Goal: Information Seeking & Learning: Learn about a topic

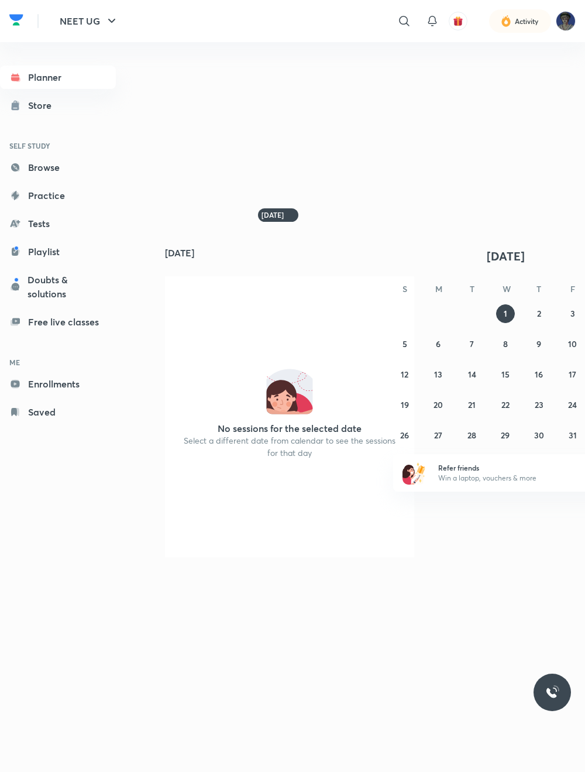
click at [552, 14] on img at bounding box center [566, 21] width 20 height 20
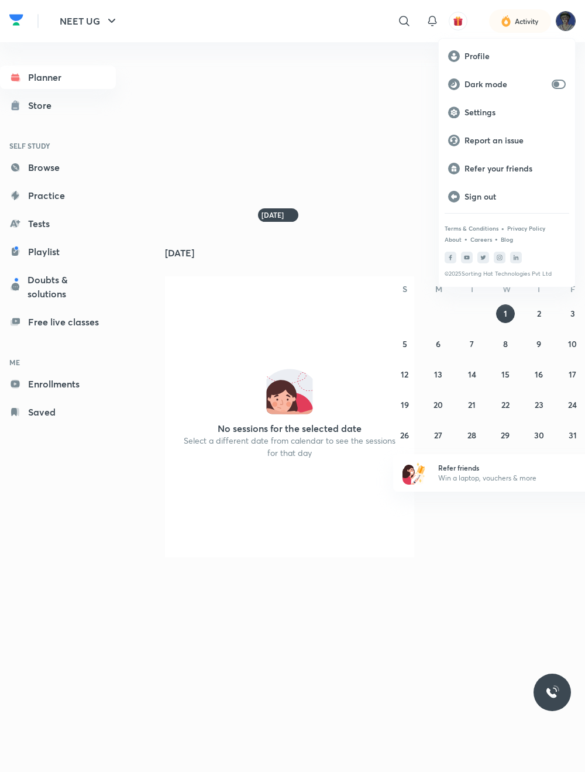
click at [552, 80] on input "checkbox" at bounding box center [556, 84] width 28 height 9
checkbox input "true"
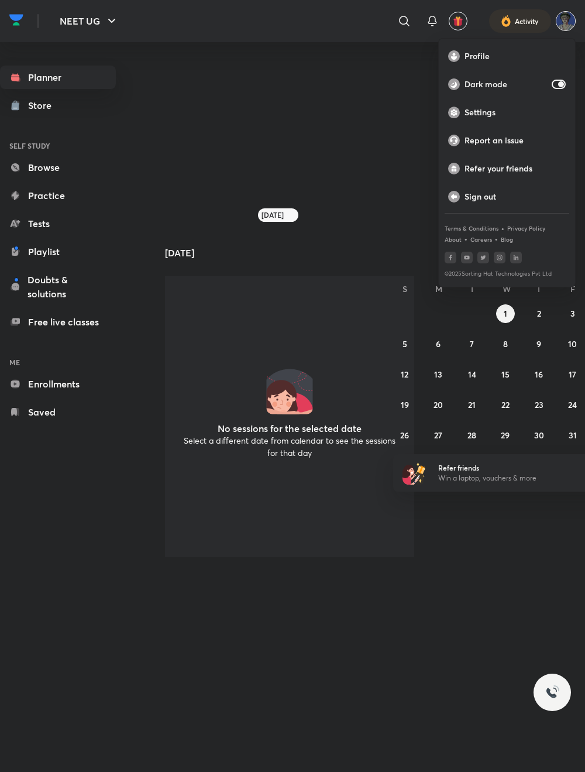
click at [552, 16] on div at bounding box center [292, 386] width 585 height 772
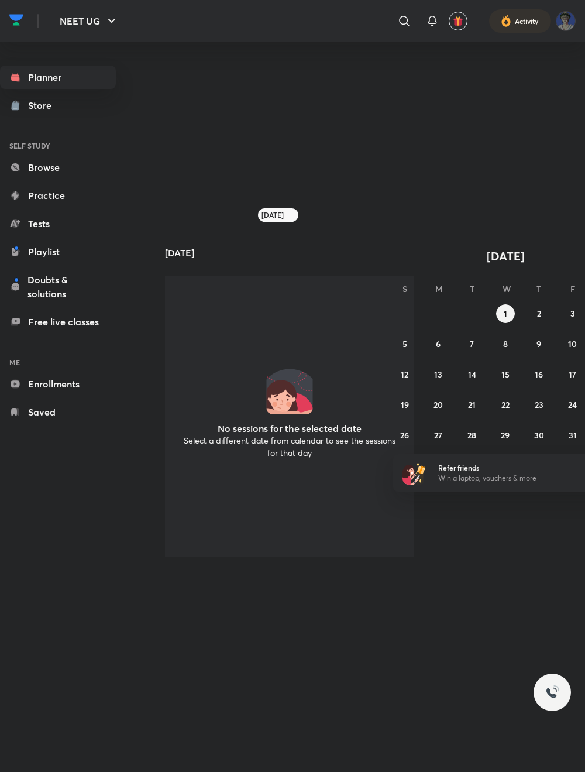
click at [81, 78] on link "Planner" at bounding box center [58, 77] width 116 height 23
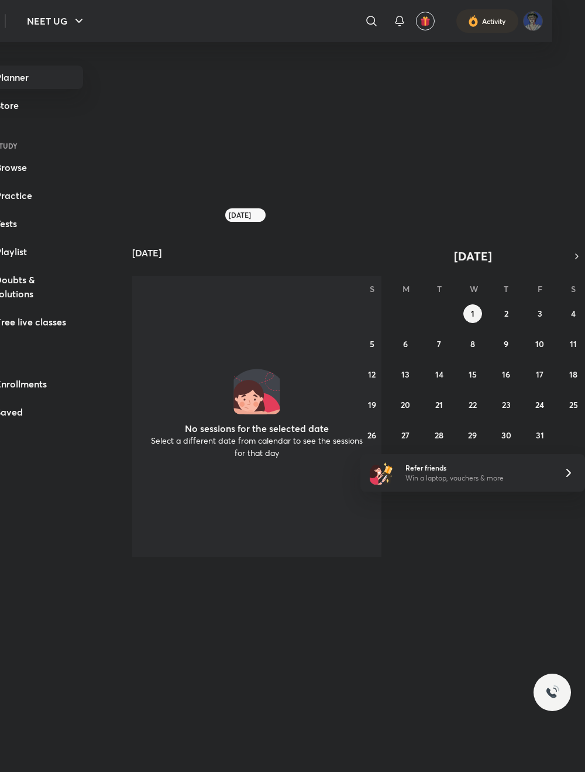
click at [505, 319] on abbr "2" at bounding box center [506, 313] width 4 height 11
click at [542, 323] on button "3" at bounding box center [540, 313] width 19 height 19
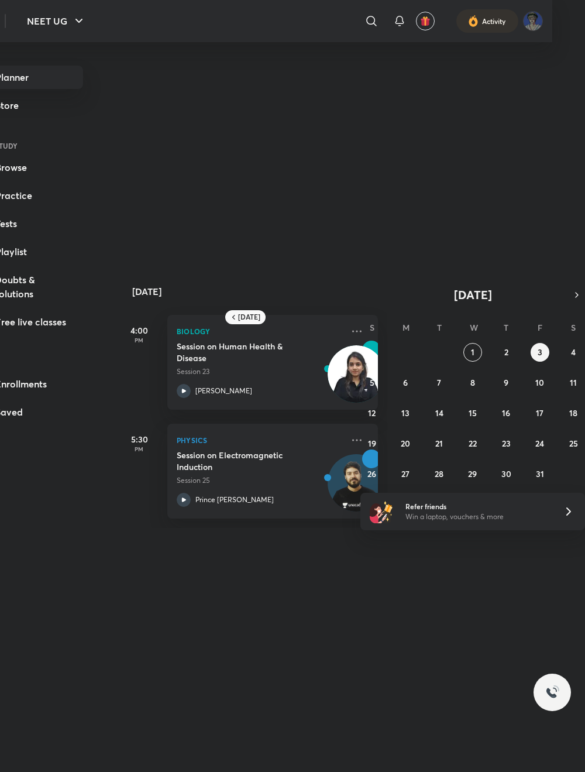
click at [552, 300] on icon "button" at bounding box center [576, 295] width 9 height 11
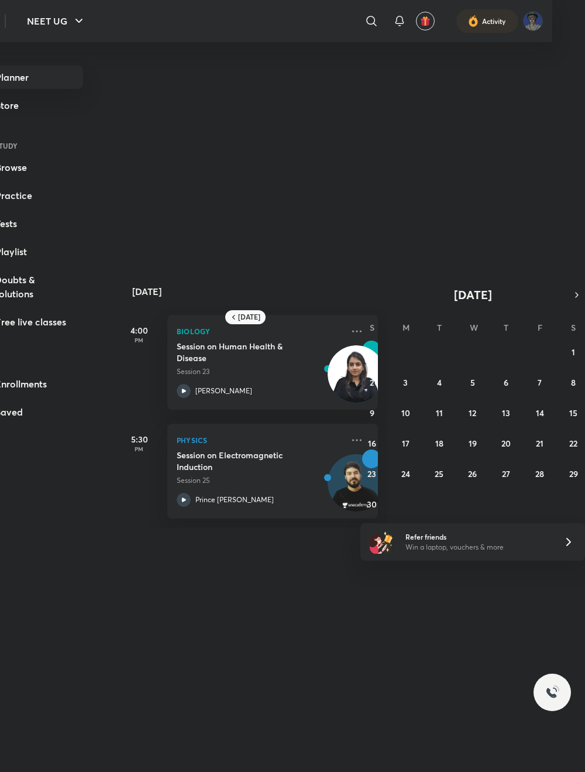
click at [552, 300] on icon "button" at bounding box center [576, 295] width 9 height 11
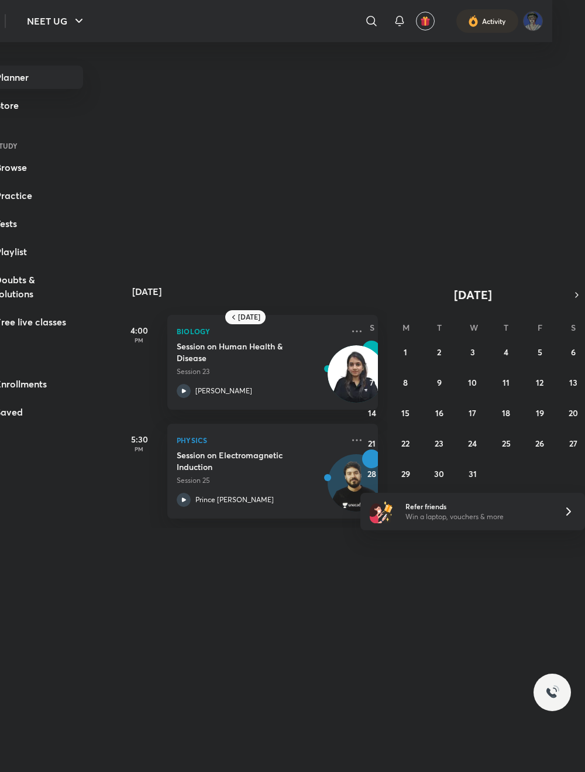
click at [552, 300] on icon "button" at bounding box center [576, 295] width 9 height 11
click at [255, 322] on h6 "[DATE]" at bounding box center [249, 316] width 22 height 9
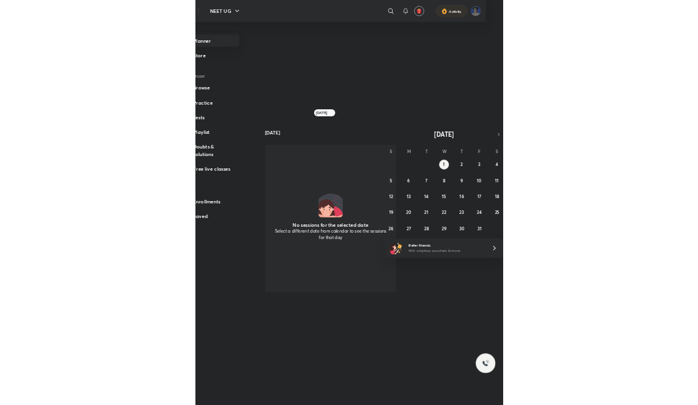
scroll to position [0, 0]
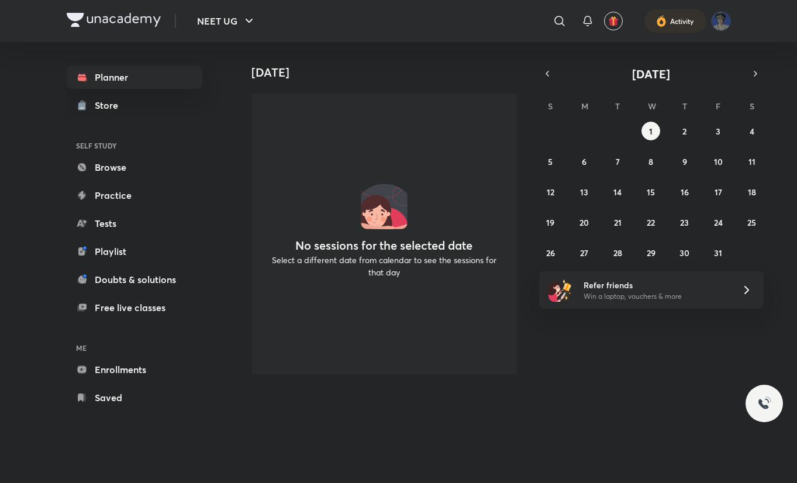
click at [550, 60] on div "[DATE] No sessions for the selected date Select a different date from calendar …" at bounding box center [515, 213] width 560 height 342
click at [543, 69] on icon "button" at bounding box center [547, 73] width 9 height 11
click at [545, 69] on icon "button" at bounding box center [547, 73] width 9 height 11
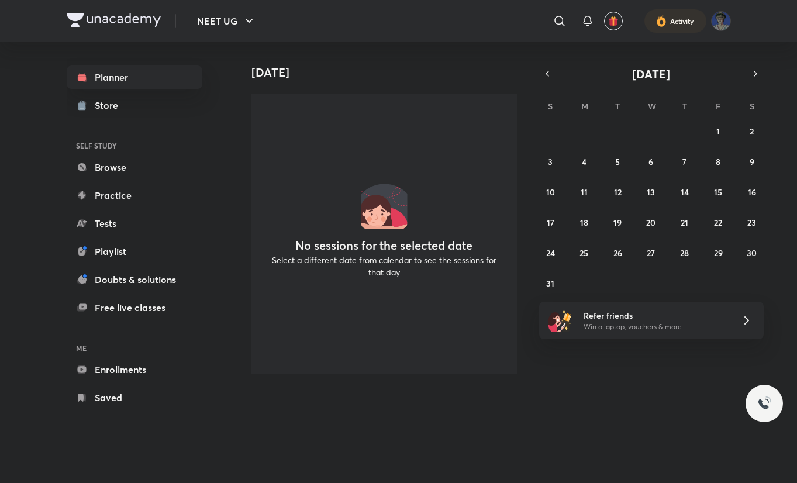
click at [552, 70] on icon "button" at bounding box center [755, 73] width 9 height 11
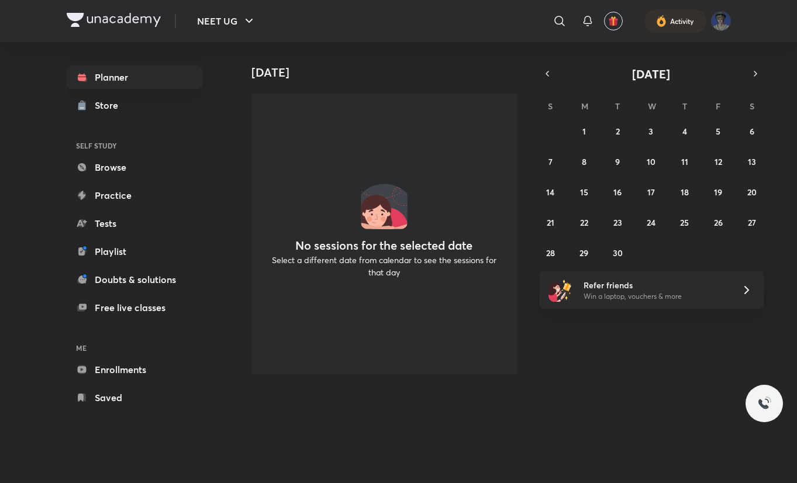
click at [552, 132] on button "5" at bounding box center [718, 131] width 19 height 19
click at [552, 130] on abbr "6" at bounding box center [752, 131] width 5 height 11
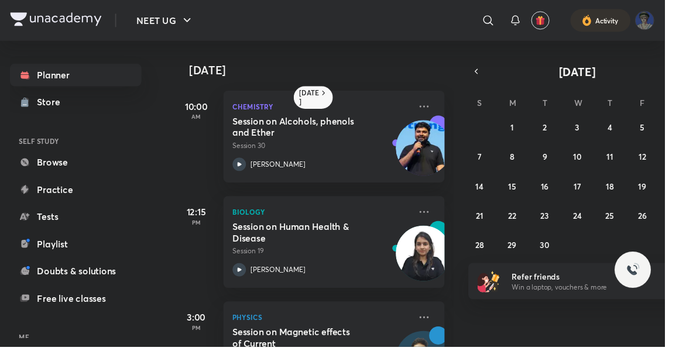
click at [501, 162] on button "7" at bounding box center [495, 161] width 19 height 19
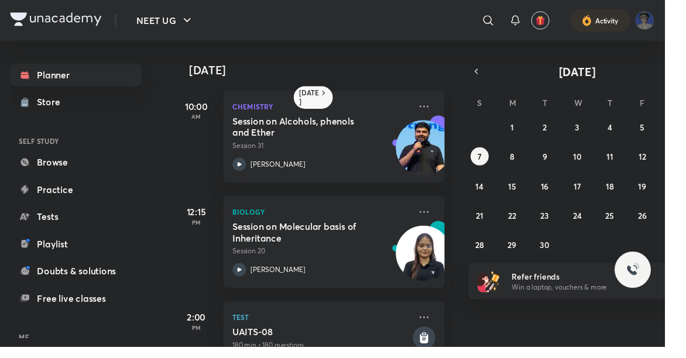
click at [552, 170] on div "31 1 2 3 4 5 6 7 8 9 10 11 12 13 14 15 16 17 18 19 20 21 22 23 24 25 26 27 28 2…" at bounding box center [595, 192] width 225 height 140
click at [552, 155] on button "13" at bounding box center [696, 161] width 19 height 19
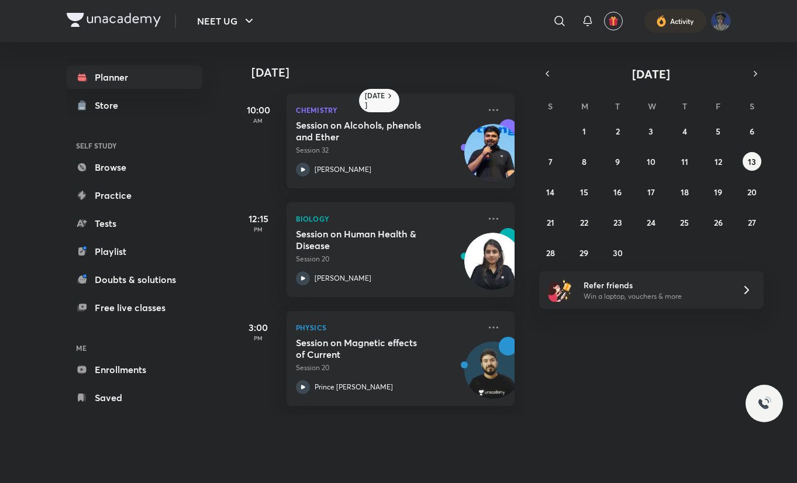
click at [552, 126] on button "6" at bounding box center [752, 131] width 19 height 19
click at [149, 255] on link "Playlist" at bounding box center [135, 251] width 136 height 23
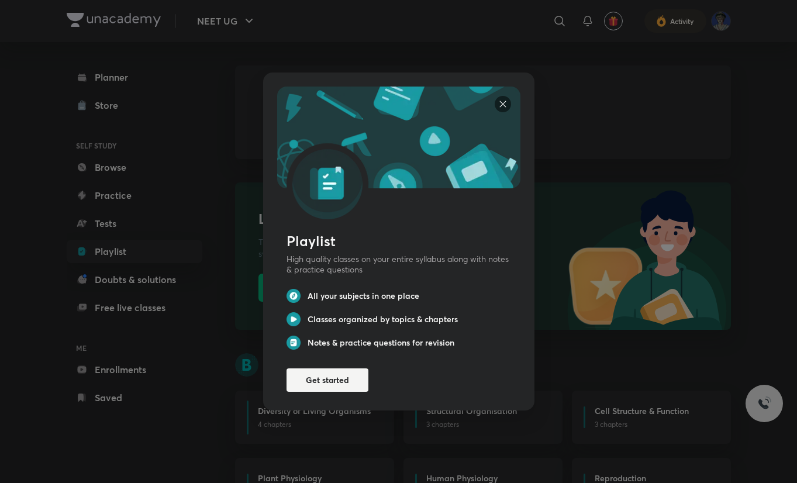
click at [366, 379] on button "Get started" at bounding box center [328, 380] width 82 height 23
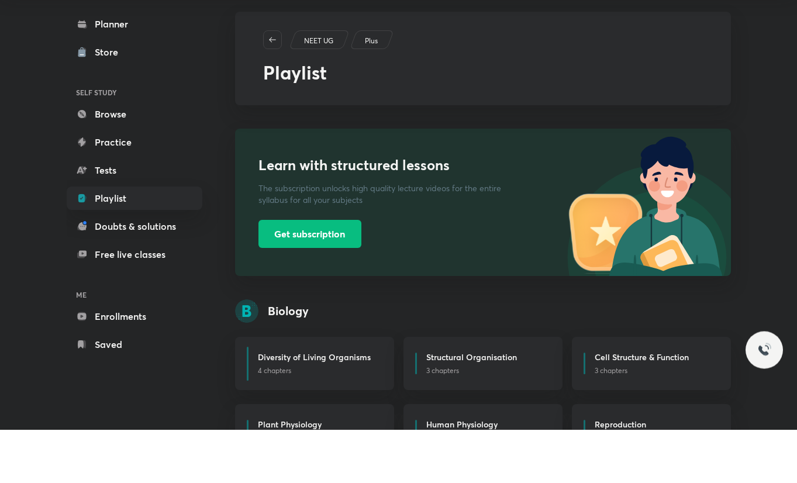
click at [363, 391] on div "Diversity of Living Organisms 4 chapters" at bounding box center [314, 417] width 159 height 53
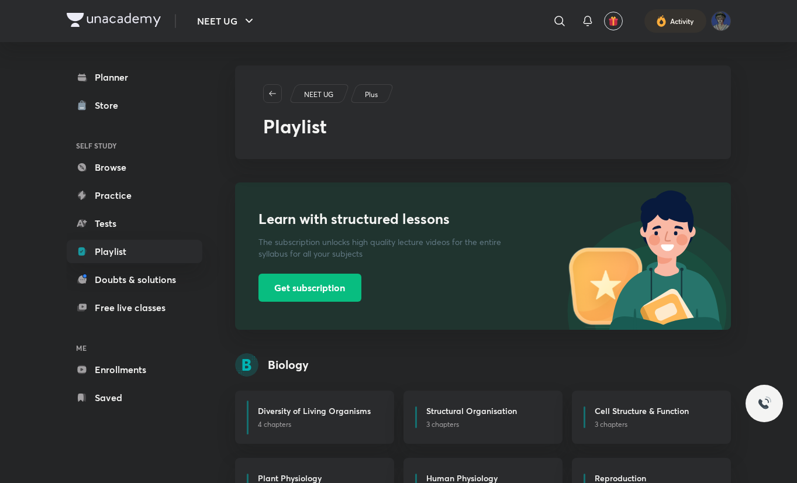
click at [166, 68] on link "Planner" at bounding box center [135, 77] width 136 height 23
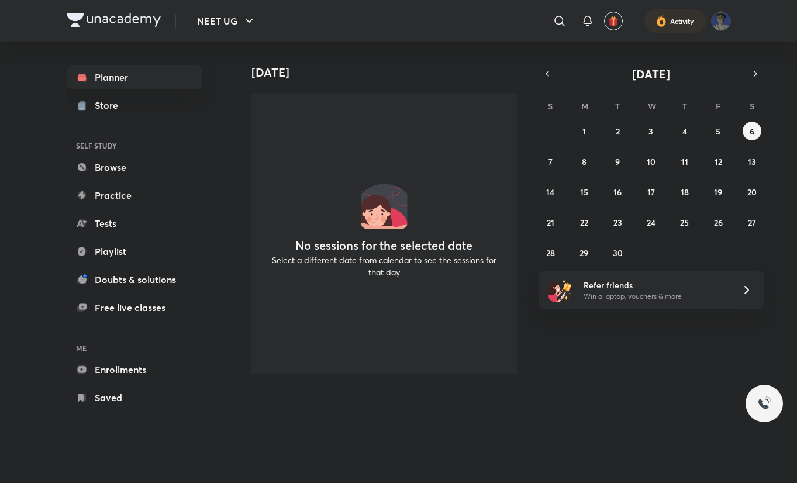
click at [552, 125] on button "5" at bounding box center [718, 131] width 19 height 19
click at [546, 68] on icon "button" at bounding box center [547, 73] width 9 height 11
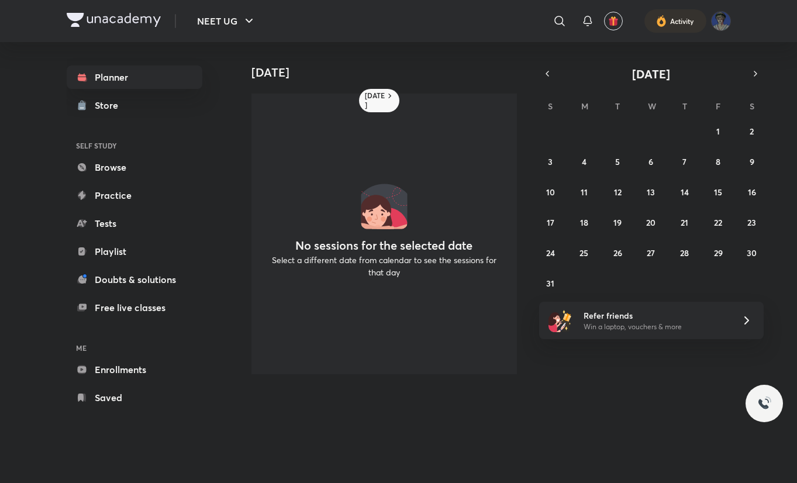
click at [552, 69] on icon "button" at bounding box center [755, 73] width 9 height 11
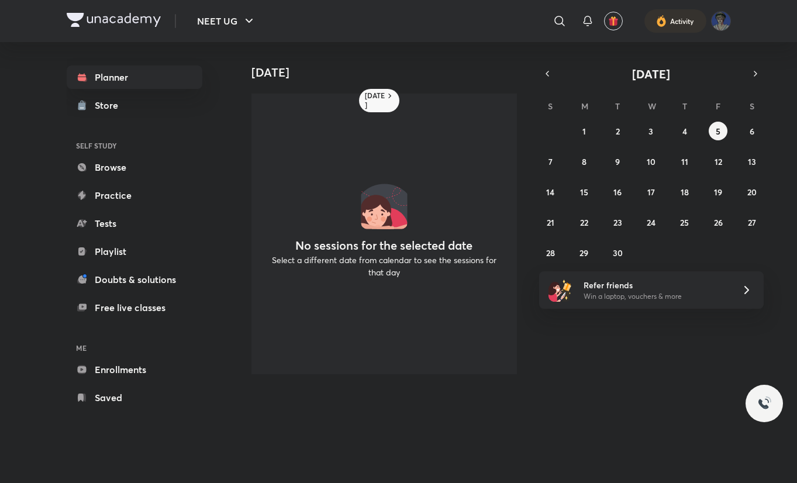
click at [552, 129] on button "6" at bounding box center [752, 131] width 19 height 19
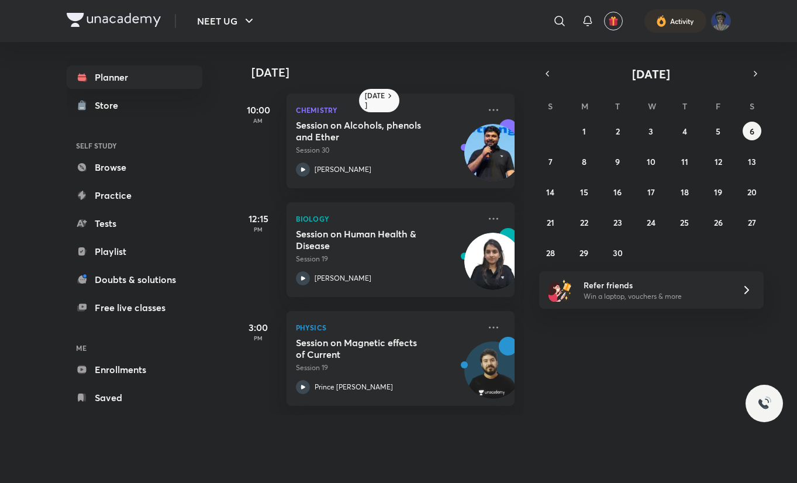
click at [434, 167] on div "[PERSON_NAME]" at bounding box center [388, 170] width 184 height 14
